Goal: Information Seeking & Learning: Find specific page/section

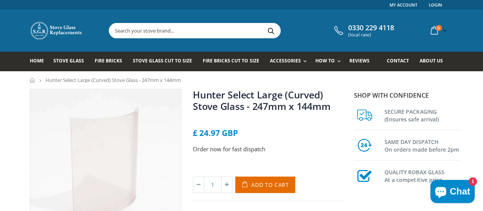
click at [196, 32] on input "text" at bounding box center [237, 30] width 257 height 15
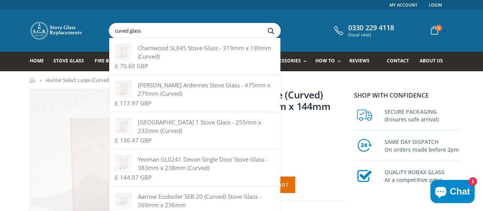
paste input "410mm high and 340 width"
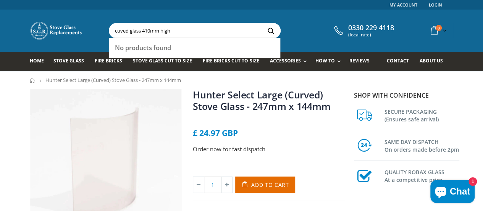
type input "cuved glass 410mm high"
click at [262, 23] on button "Search" at bounding box center [270, 30] width 17 height 15
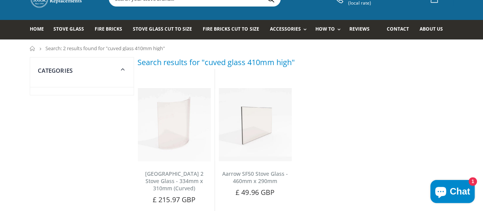
scroll to position [42, 0]
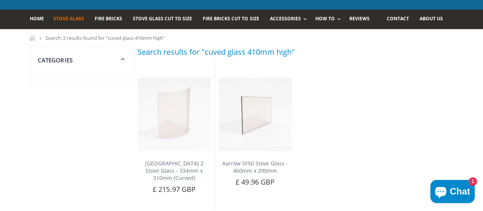
click at [63, 18] on span "Stove Glass" at bounding box center [68, 18] width 31 height 6
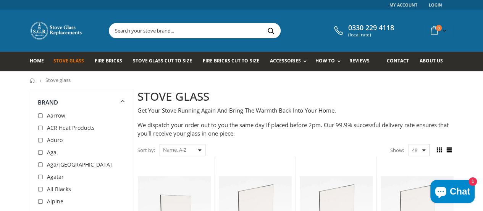
click at [144, 27] on input "text" at bounding box center [237, 30] width 257 height 15
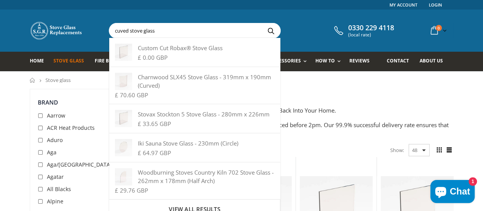
type input "cuved stove glass"
click at [262, 23] on button "Search" at bounding box center [270, 30] width 17 height 15
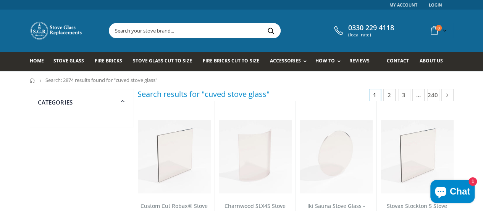
click at [152, 32] on input "text" at bounding box center [237, 30] width 257 height 15
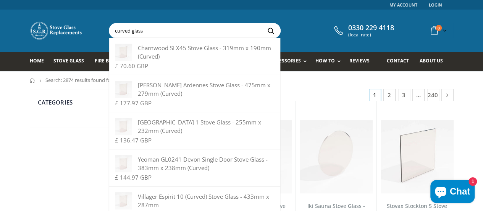
type input "curved glass"
click at [262, 23] on button "Search" at bounding box center [270, 30] width 17 height 15
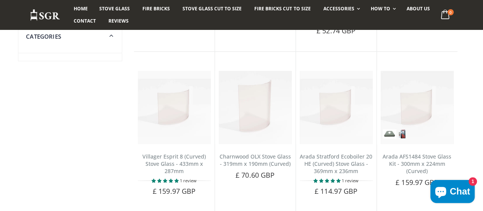
scroll to position [362, 0]
